Goal: Find specific page/section: Find specific page/section

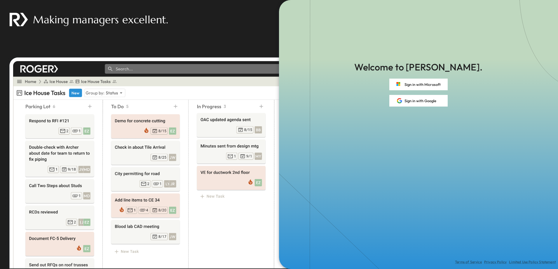
click at [413, 87] on button "Sign in with Microsoft" at bounding box center [418, 85] width 58 height 12
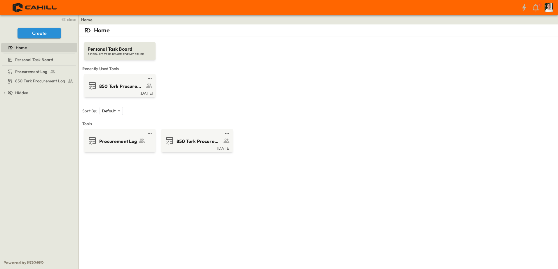
click at [104, 142] on span "Procurement Log" at bounding box center [118, 141] width 38 height 7
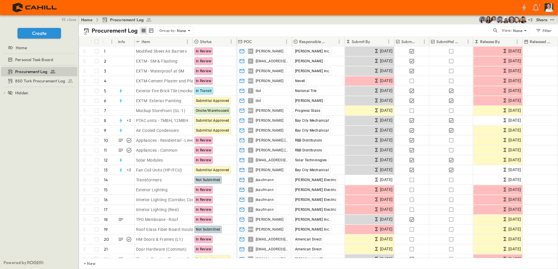
click at [539, 32] on icon "button" at bounding box center [538, 31] width 6 height 6
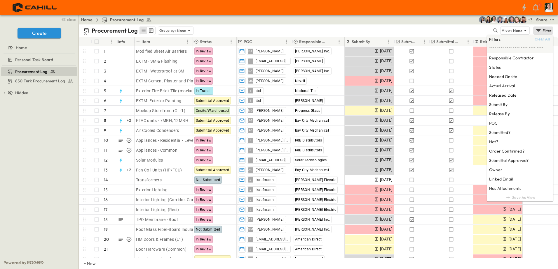
click at [413, 31] on div "Procurement Log Group by: None" at bounding box center [287, 30] width 408 height 9
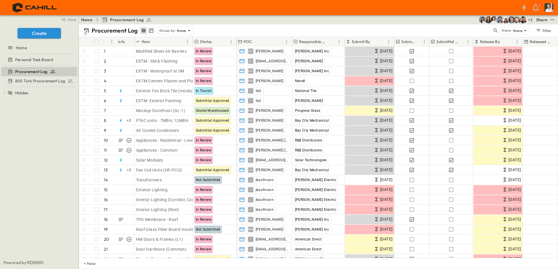
click at [525, 32] on icon at bounding box center [525, 31] width 6 height 6
click at [525, 32] on input "text" at bounding box center [524, 33] width 61 height 8
click at [553, 20] on icon "test" at bounding box center [552, 20] width 6 height 6
click at [493, 61] on span "PDF" at bounding box center [494, 62] width 8 height 6
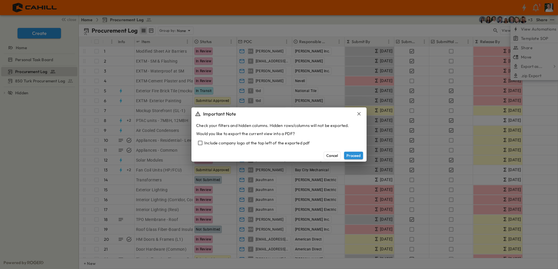
click at [338, 158] on button "Cancel" at bounding box center [331, 156] width 17 height 8
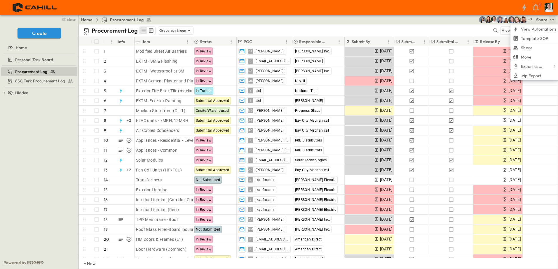
drag, startPoint x: 57, startPoint y: 130, endPoint x: 63, endPoint y: 126, distance: 7.6
click at [62, 127] on div "Procurement Log 850 Turk Procurement Log To pick up a draggable item, press the…" at bounding box center [39, 161] width 78 height 191
